Goal: Information Seeking & Learning: Learn about a topic

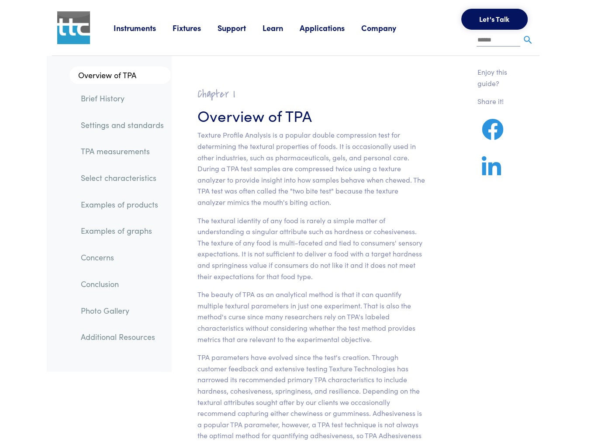
click at [113, 175] on link "Select characteristics" at bounding box center [122, 178] width 97 height 20
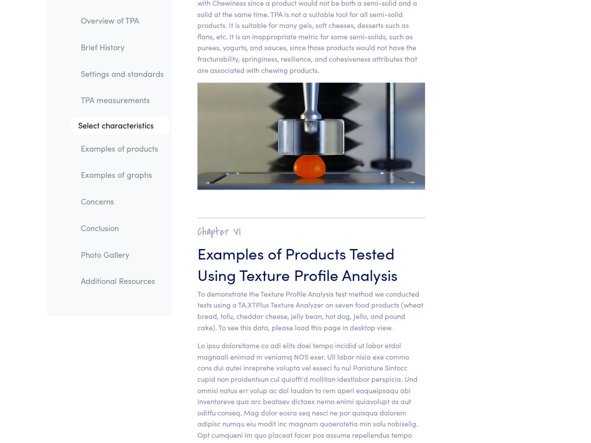
scroll to position [9492, 0]
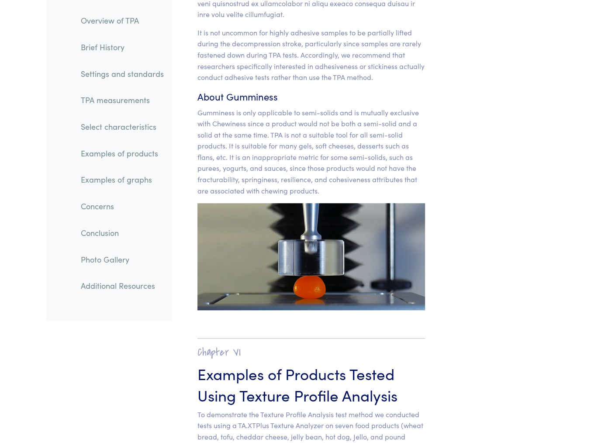
click at [127, 75] on link "Settings and standards" at bounding box center [122, 73] width 97 height 20
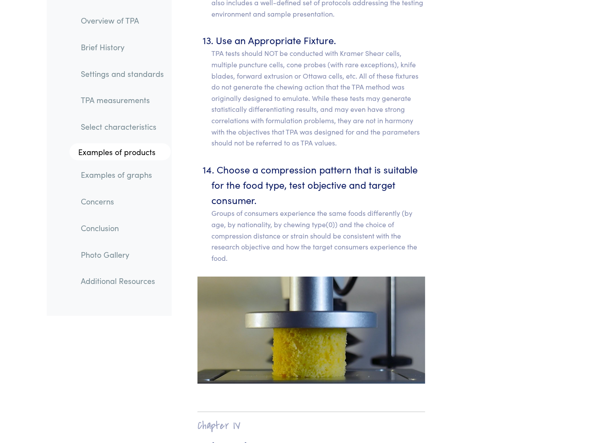
scroll to position [5857, 0]
